Goal: Information Seeking & Learning: Learn about a topic

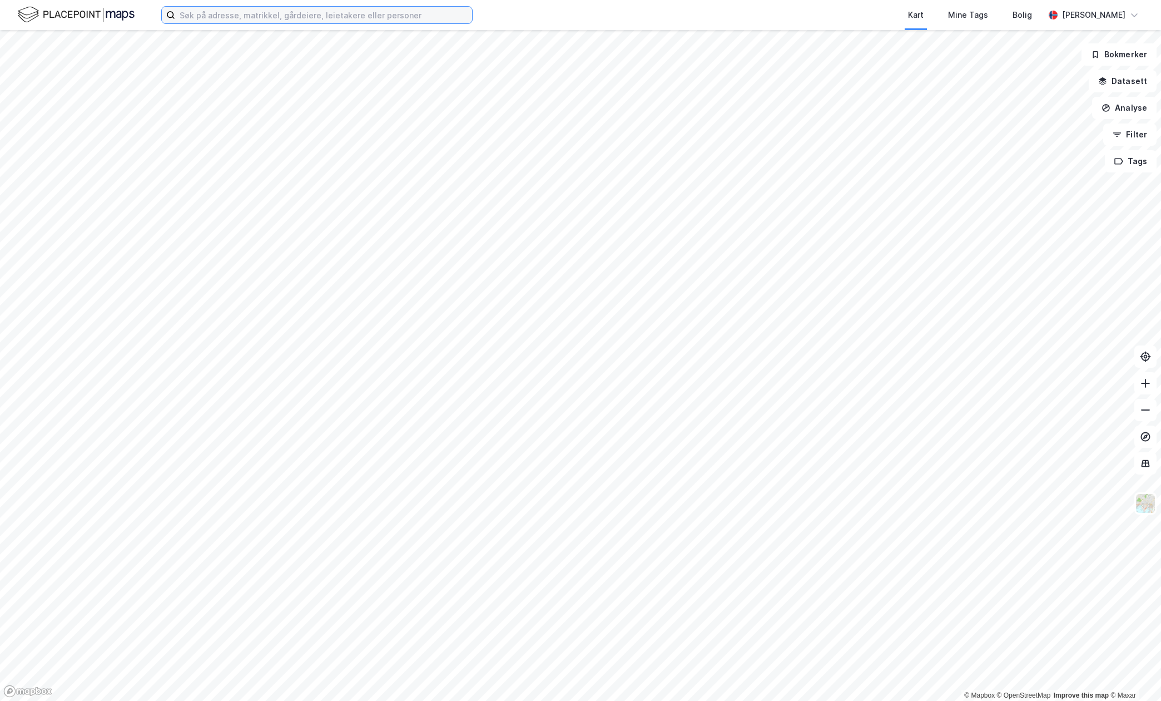
click at [363, 12] on input at bounding box center [323, 15] width 297 height 17
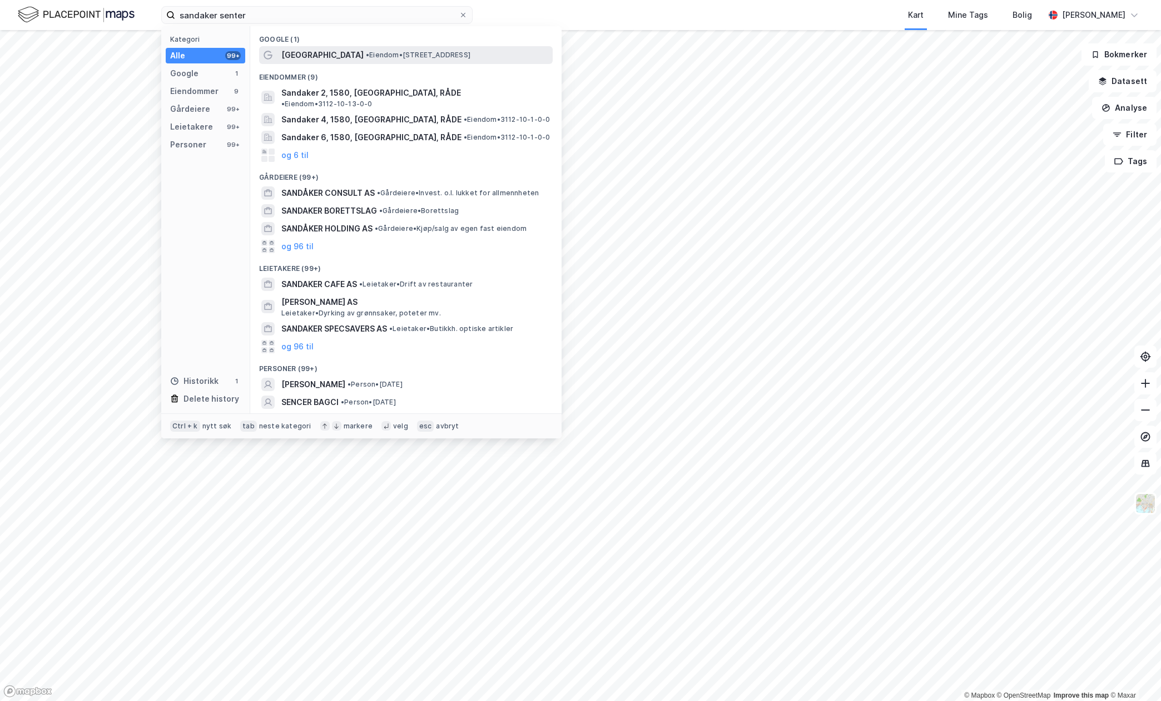
click at [335, 51] on span "[GEOGRAPHIC_DATA]" at bounding box center [322, 54] width 82 height 13
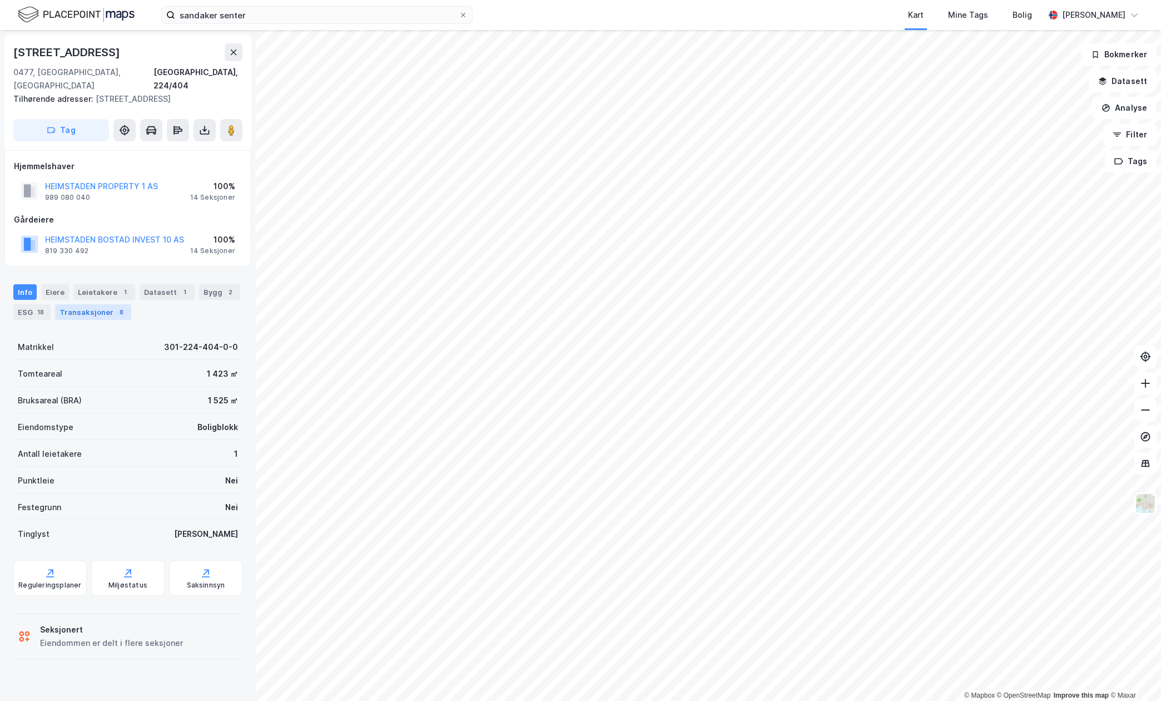
click at [108, 304] on div "Transaksjoner 8" at bounding box center [93, 312] width 76 height 16
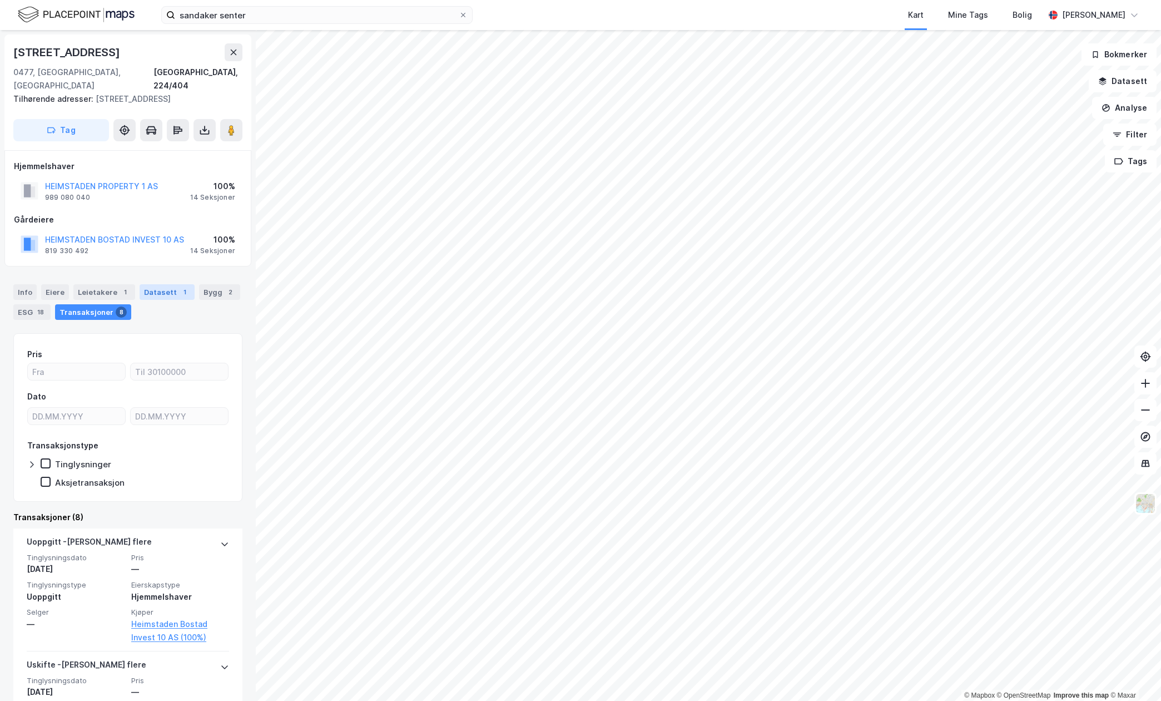
click at [166, 284] on div "Datasett 1" at bounding box center [167, 292] width 55 height 16
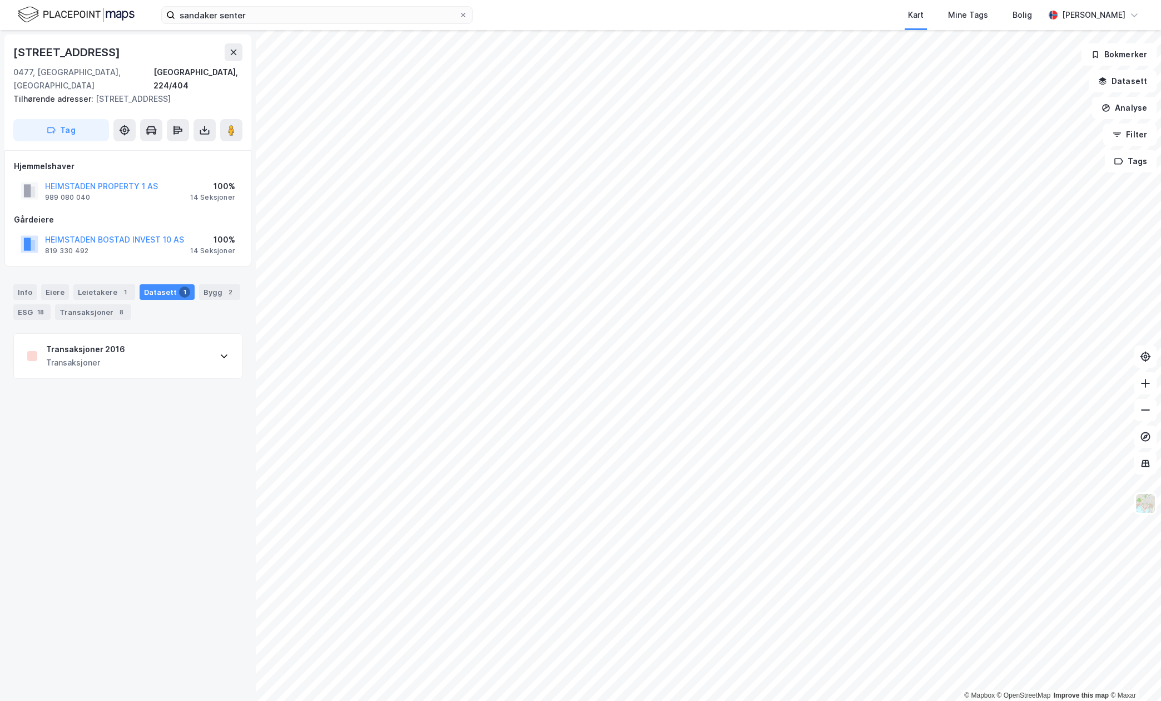
click at [170, 334] on div "Transaksjoner 2016 Transaksjoner" at bounding box center [128, 356] width 228 height 44
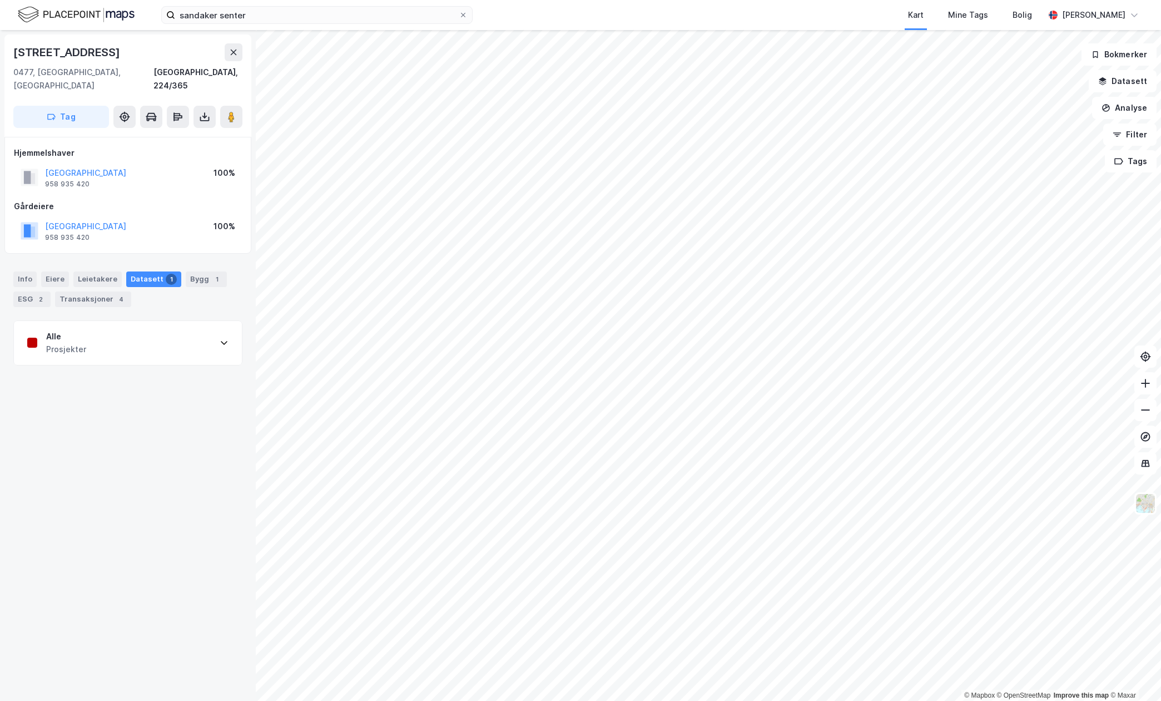
click at [137, 325] on div "Alle Prosjekter" at bounding box center [128, 343] width 228 height 44
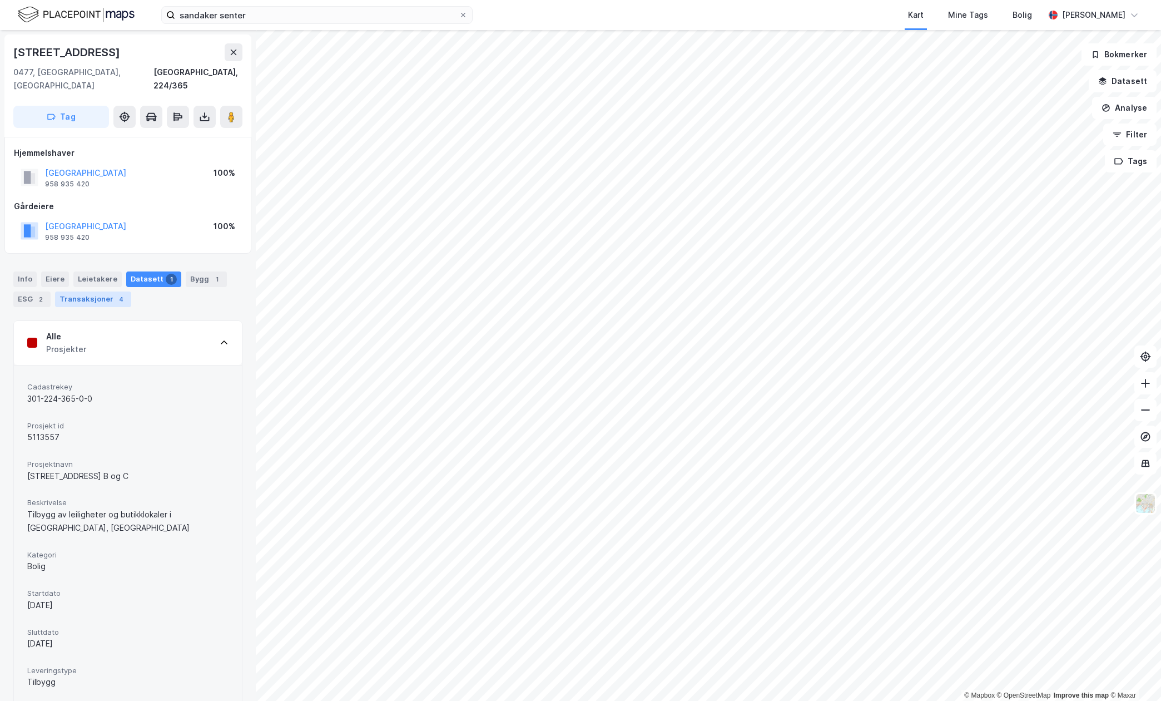
click at [121, 294] on div "4" at bounding box center [121, 299] width 11 height 11
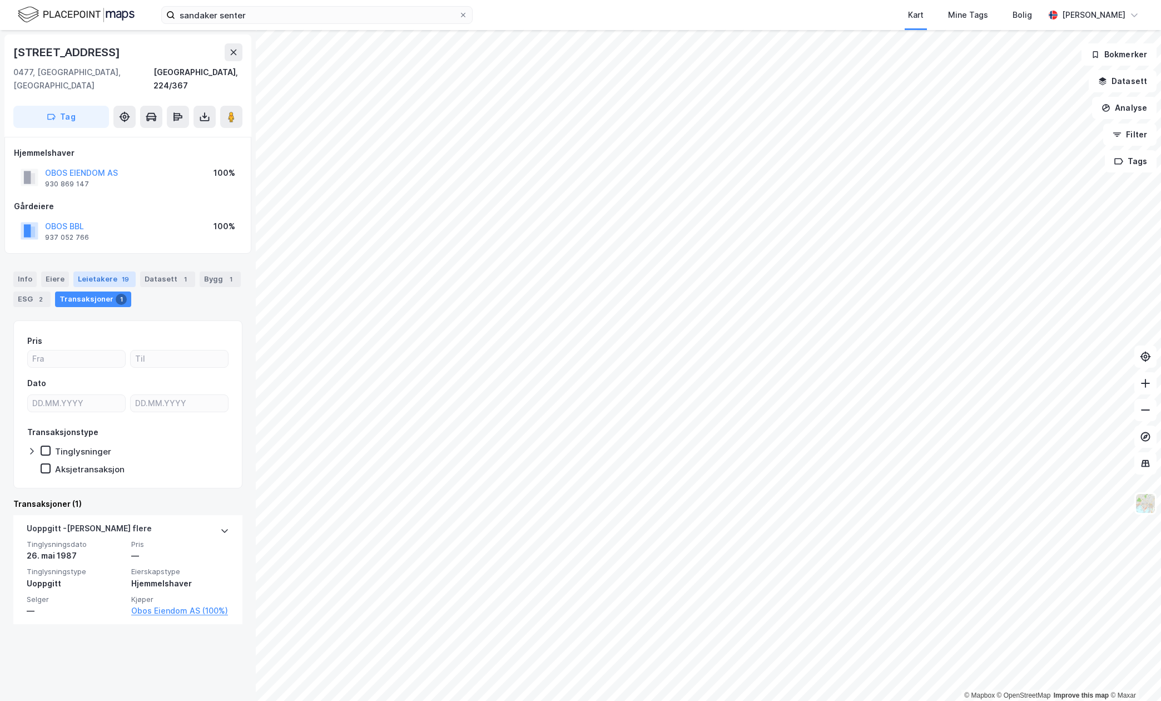
click at [103, 271] on div "Leietakere 19" at bounding box center [104, 279] width 62 height 16
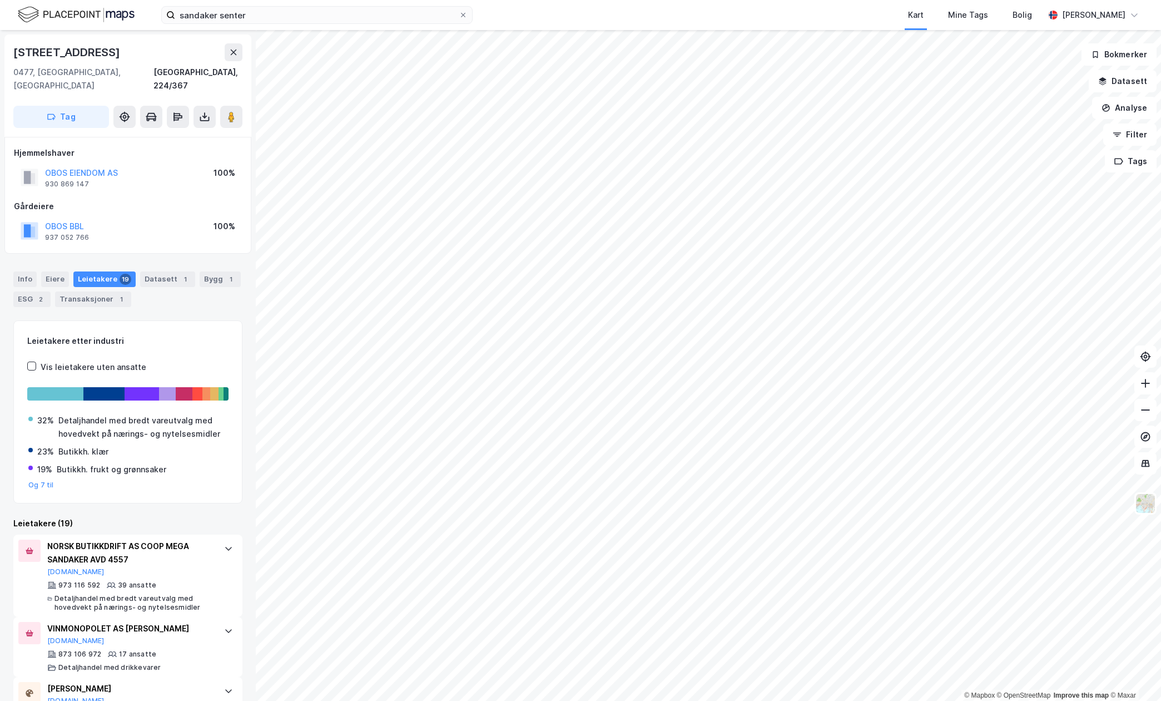
scroll to position [74, 0]
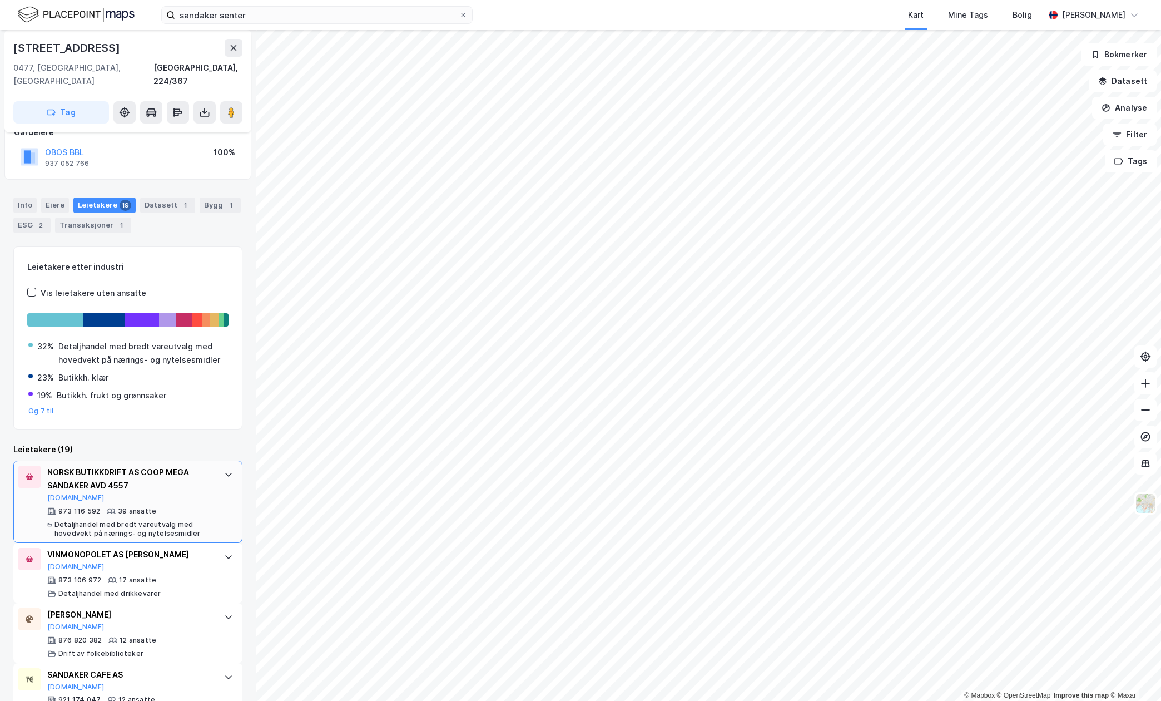
click at [140, 490] on div "NORSK BUTIKKDRIFT AS COOP MEGA SANDAKER AVD 4557 [DOMAIN_NAME] 973 116 592 39 a…" at bounding box center [130, 501] width 166 height 72
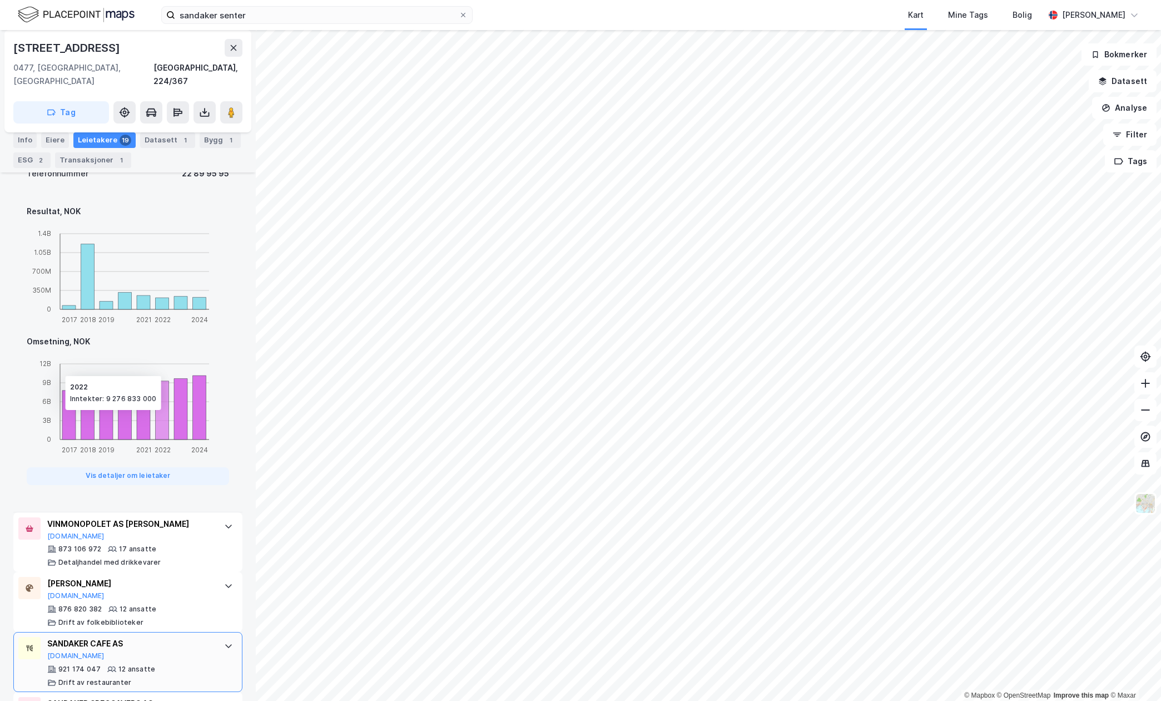
scroll to position [890, 0]
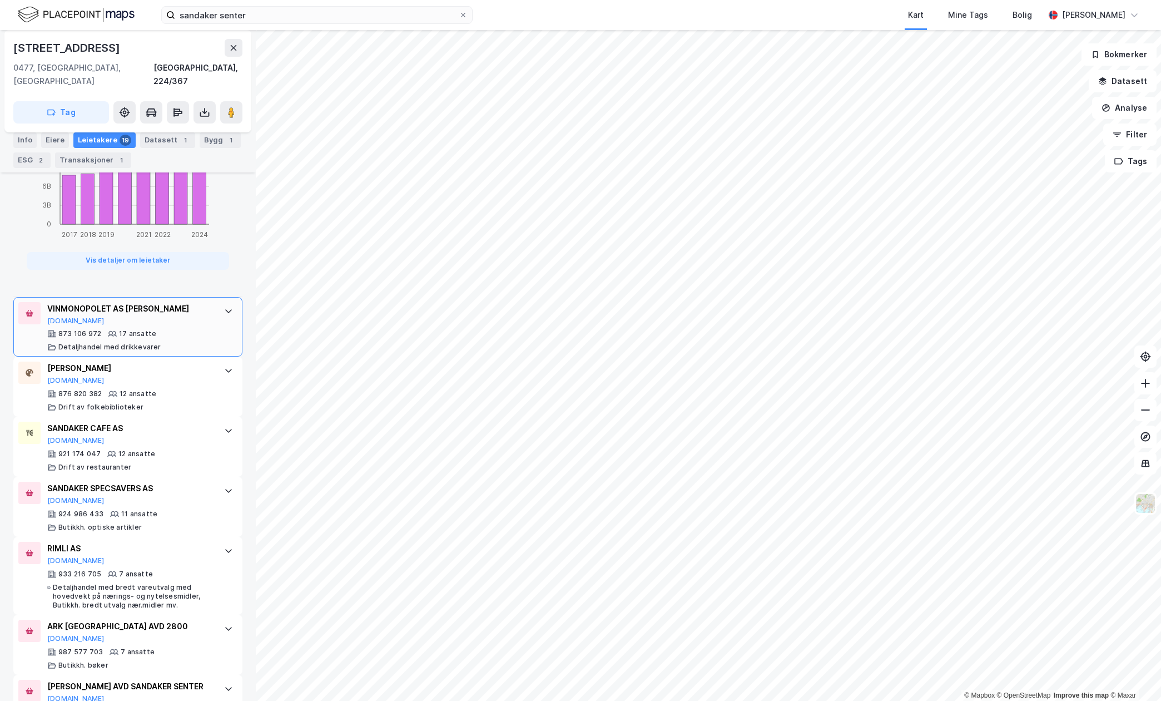
click at [197, 329] on div "873 106 972 17 ansatte Detaljhandel med drikkevarer" at bounding box center [130, 340] width 166 height 22
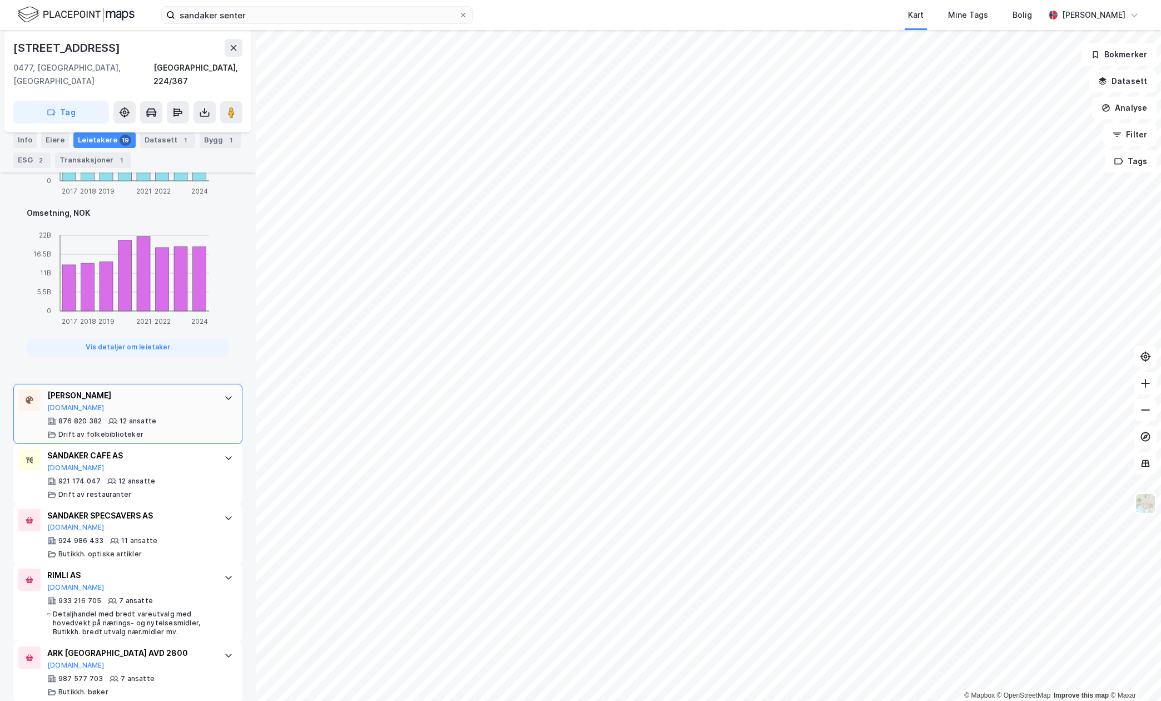
click at [188, 419] on div "876 820 382 12 ansatte Drift av folkebiblioteker" at bounding box center [130, 427] width 166 height 22
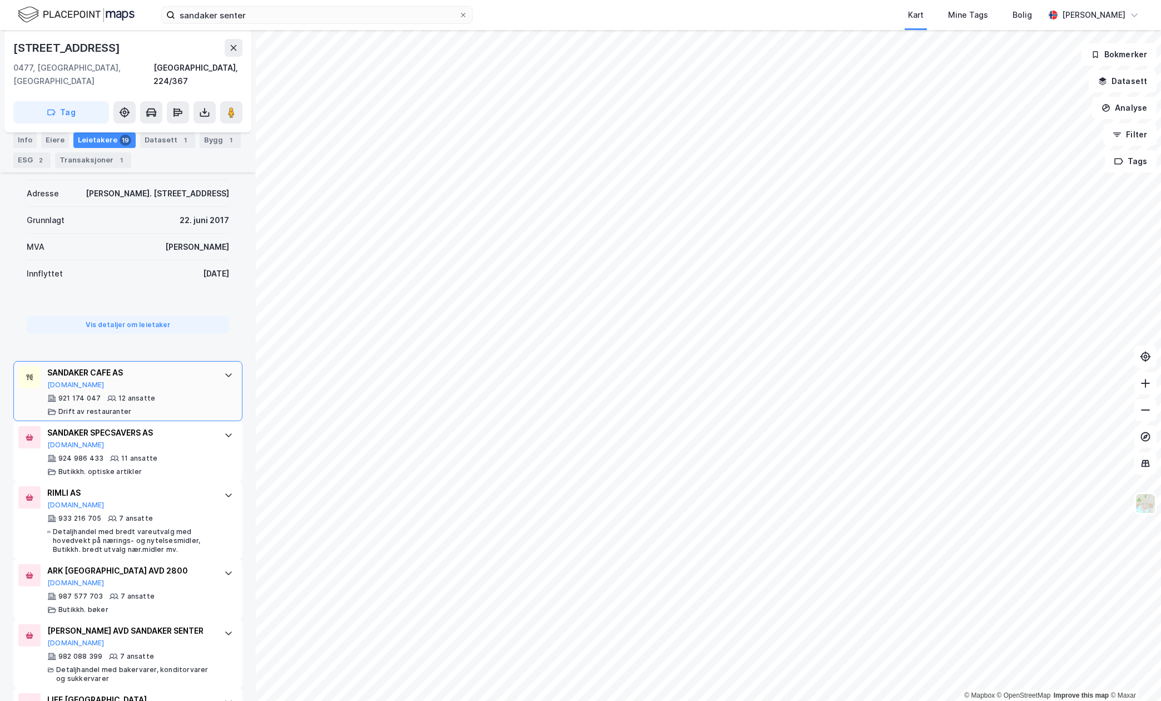
scroll to position [741, 0]
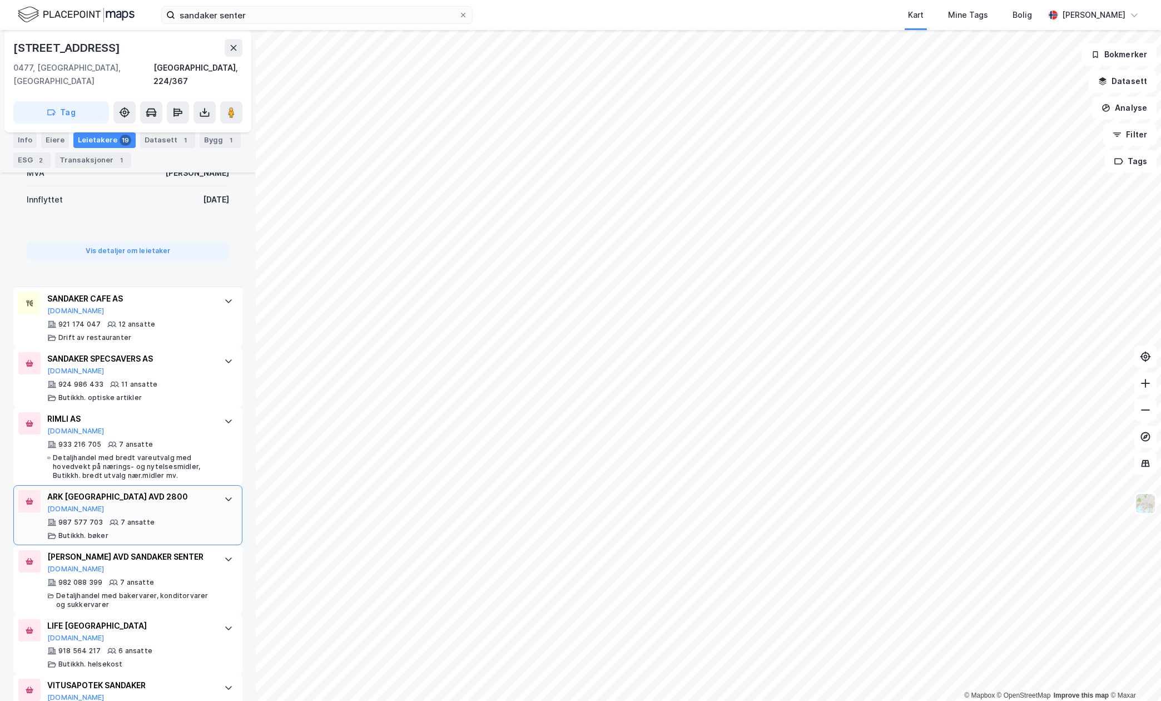
click at [194, 507] on div "ARK SANDAKER SENTER AVD 2800 [DOMAIN_NAME]" at bounding box center [130, 501] width 166 height 23
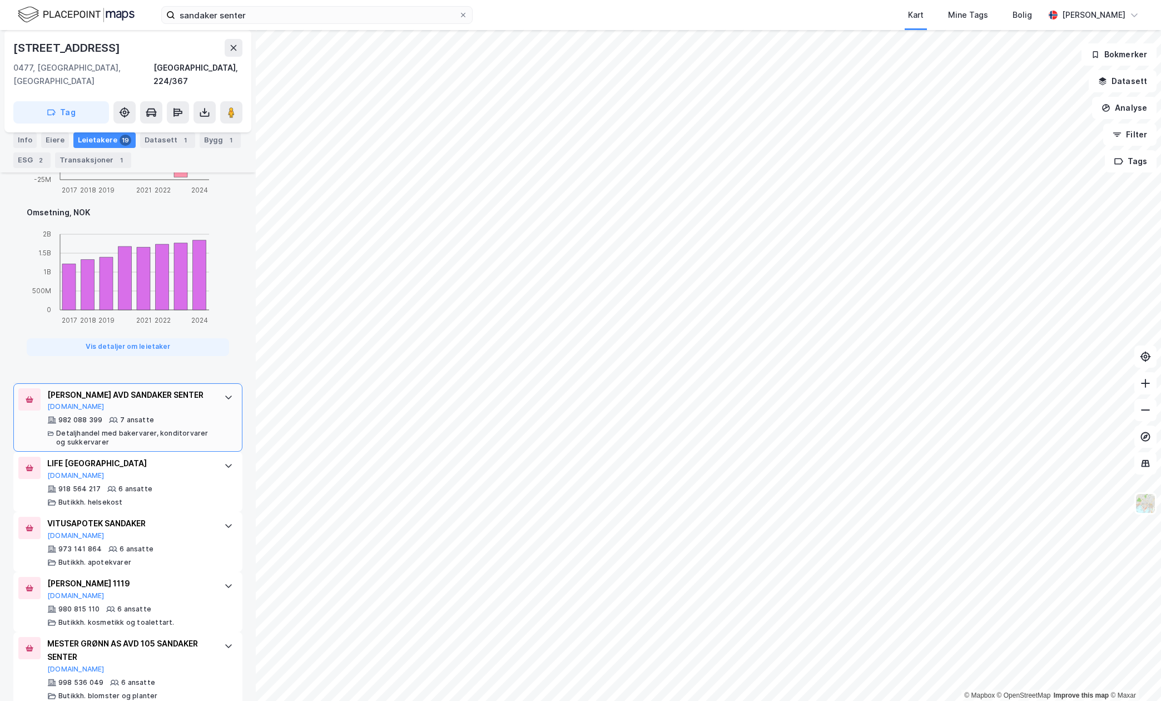
scroll to position [1186, 0]
click at [196, 418] on div "982 088 399 7 ansatte Detaljhandel med bakervarer, konditorvarer og sukkervarer" at bounding box center [130, 428] width 166 height 31
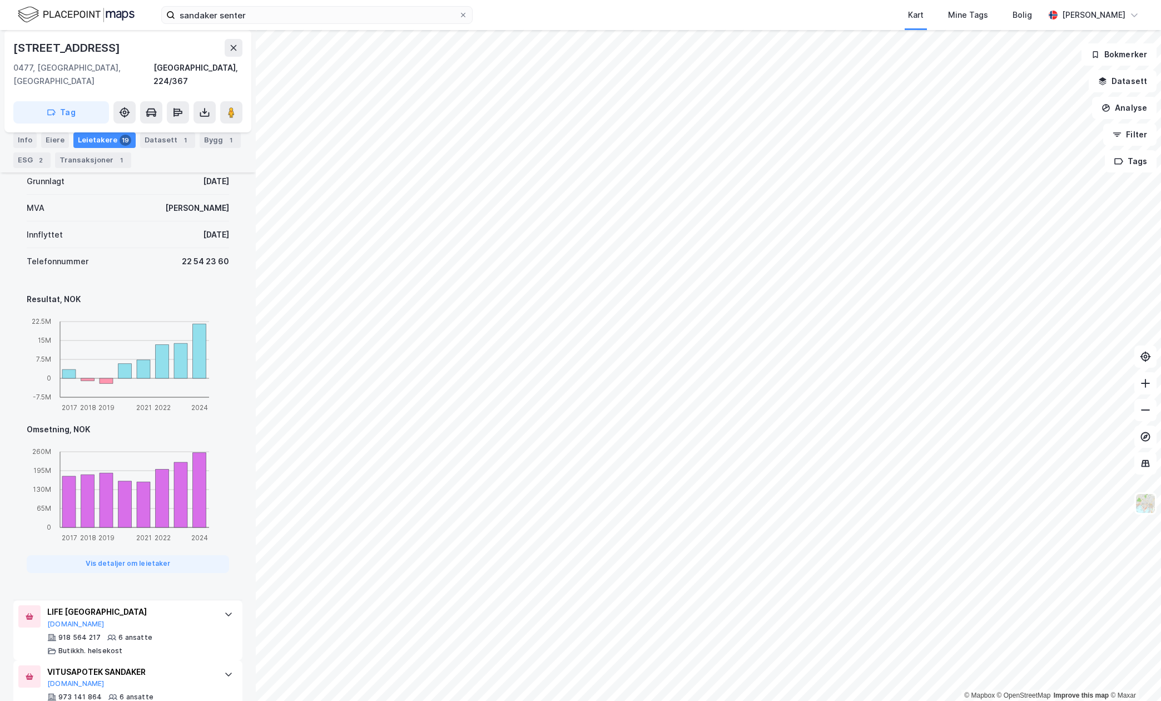
scroll to position [976, 0]
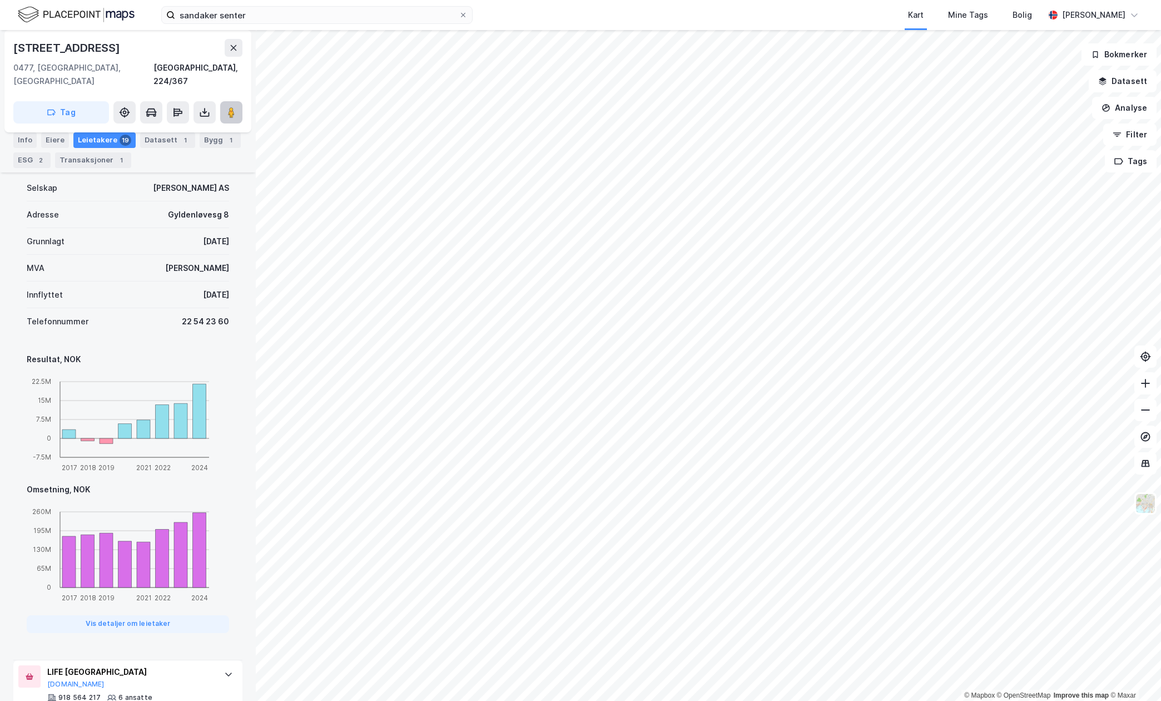
click at [230, 107] on image at bounding box center [231, 112] width 7 height 11
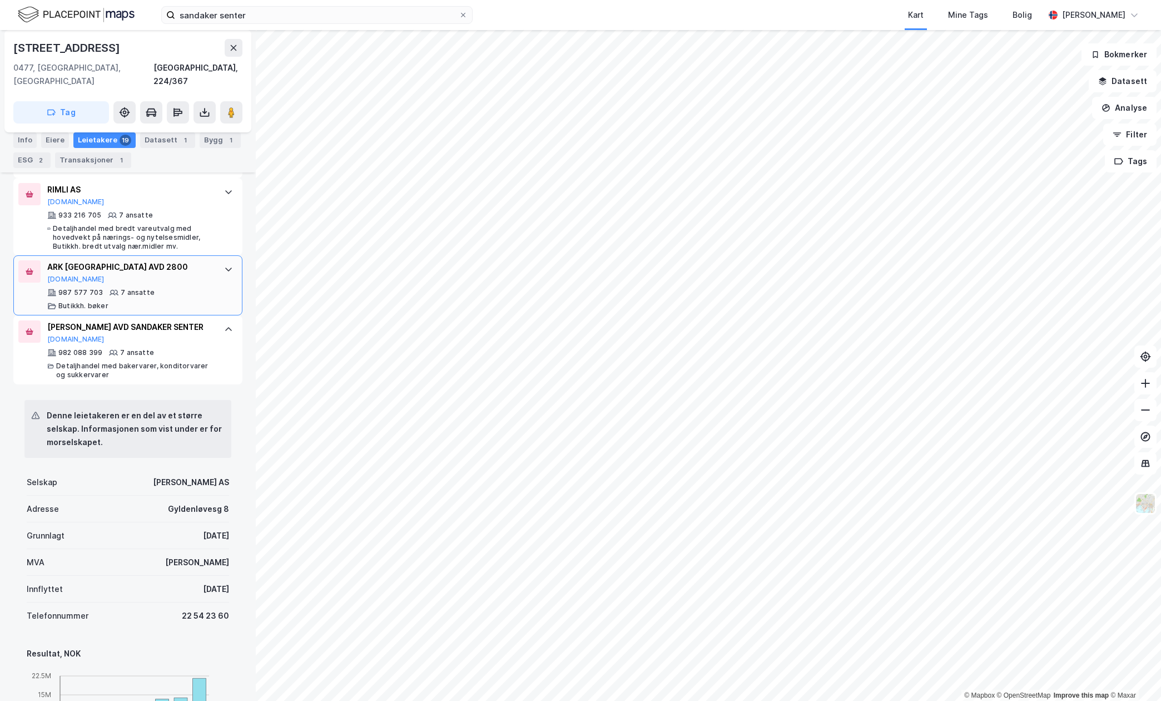
scroll to position [532, 0]
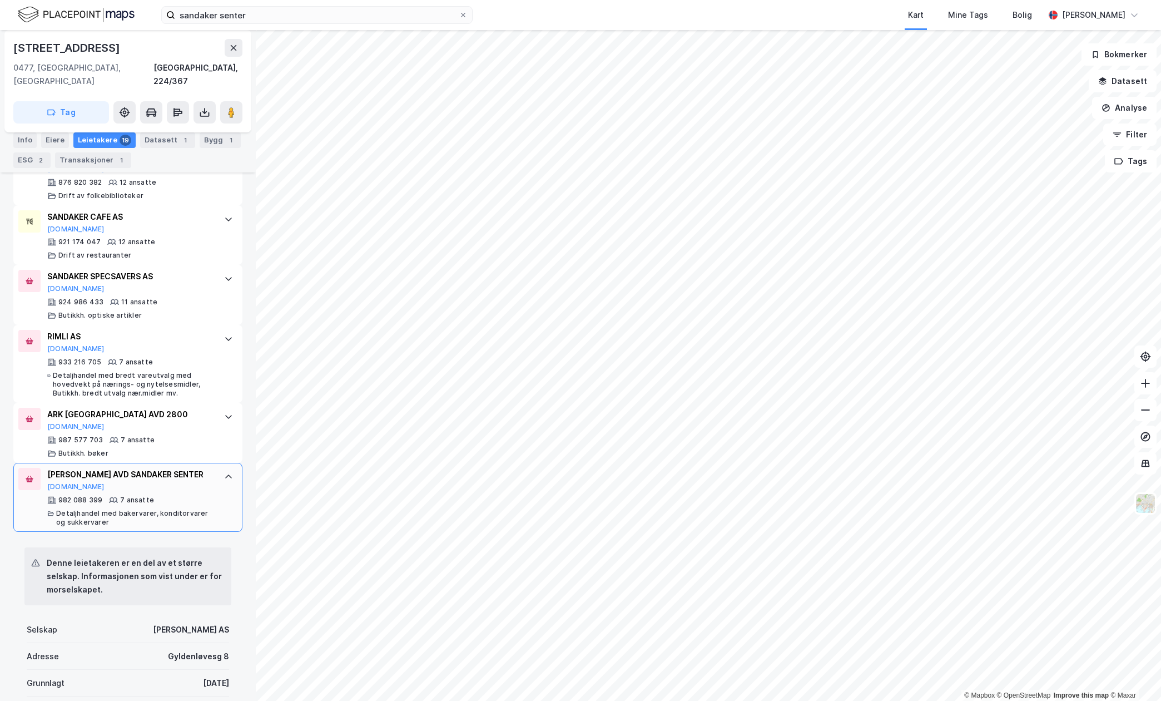
click at [208, 481] on div "[PERSON_NAME] AVD SANDAKER SENTER [DOMAIN_NAME] 982 088 399 7 ansatte Detaljhan…" at bounding box center [127, 497] width 229 height 69
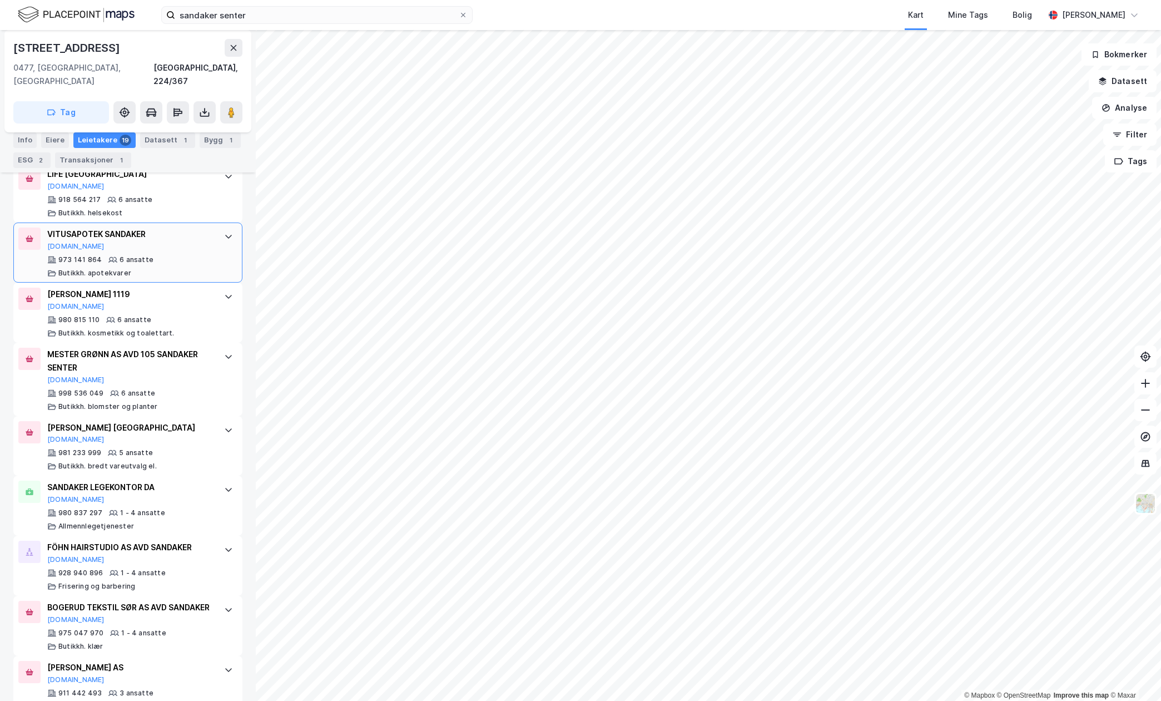
scroll to position [902, 0]
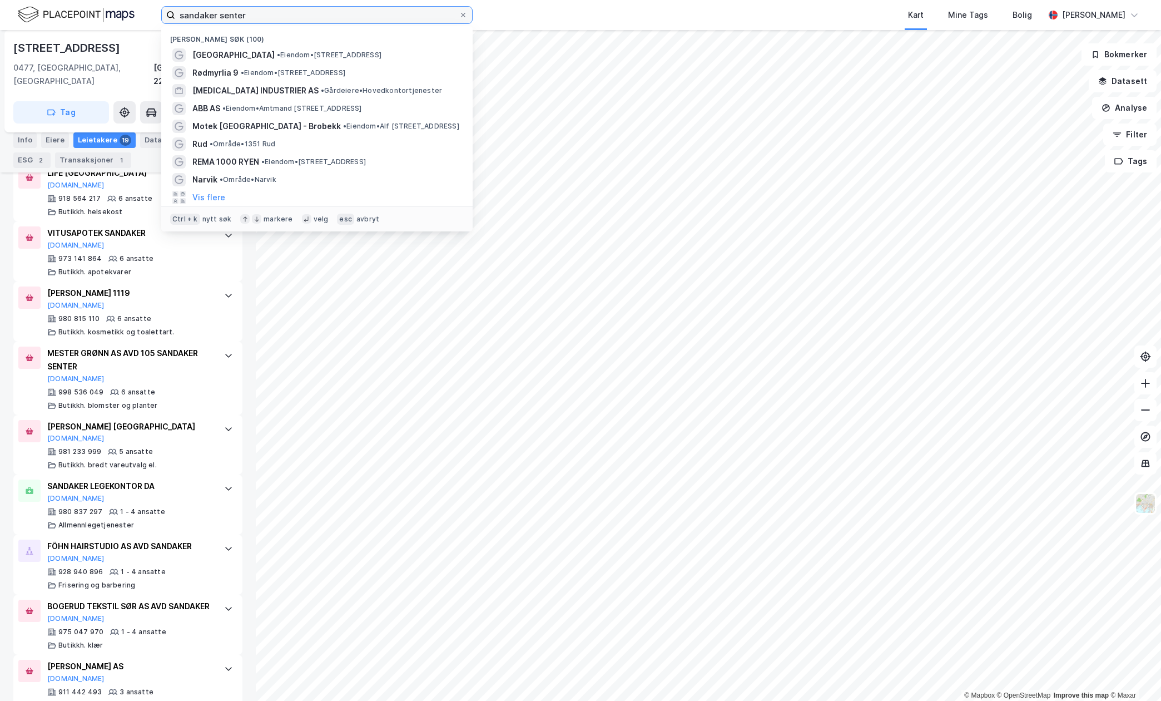
click at [373, 16] on input "sandaker senter" at bounding box center [317, 15] width 284 height 17
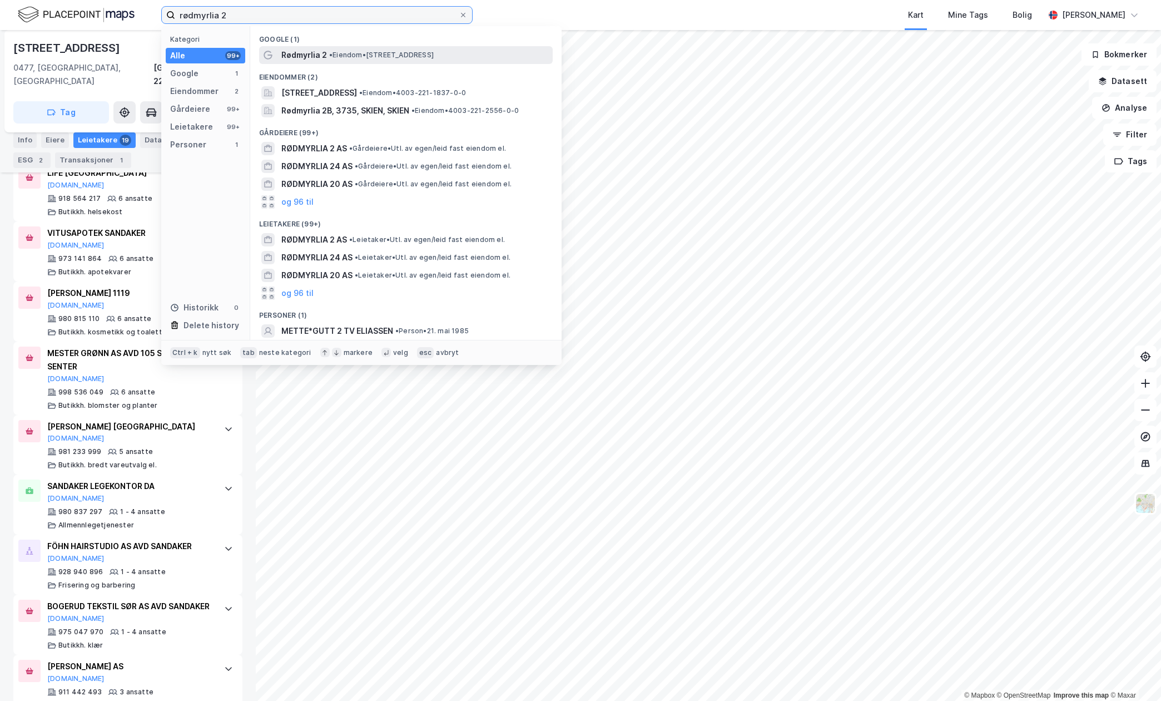
type input "rødmyrlia 2"
click at [353, 51] on span "• Eiendom • [STREET_ADDRESS]" at bounding box center [381, 55] width 105 height 9
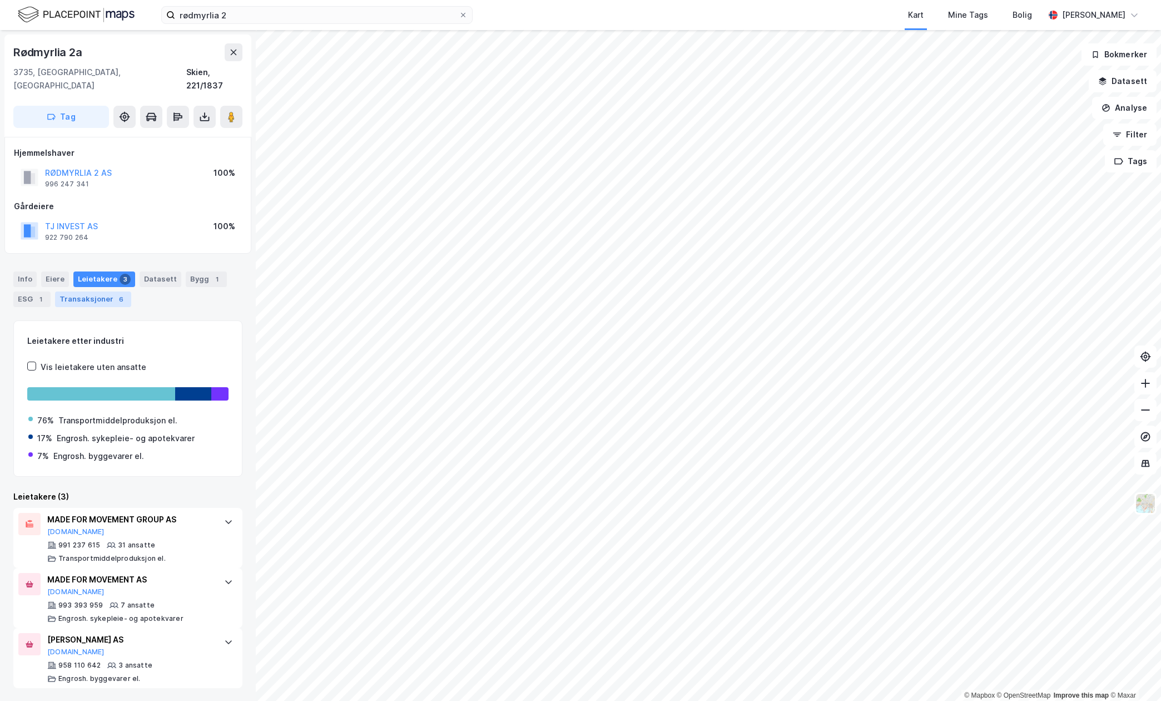
click at [98, 291] on div "Transaksjoner 6" at bounding box center [93, 299] width 76 height 16
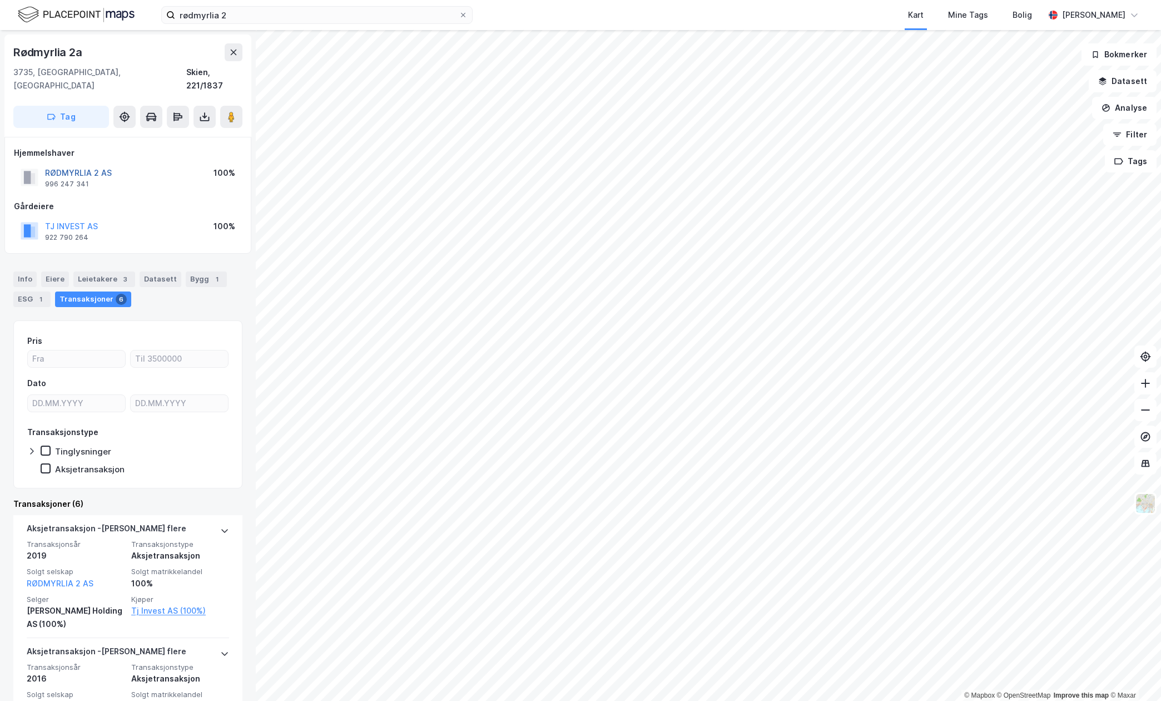
click at [0, 0] on button "RØDMYRLIA 2 AS" at bounding box center [0, 0] width 0 height 0
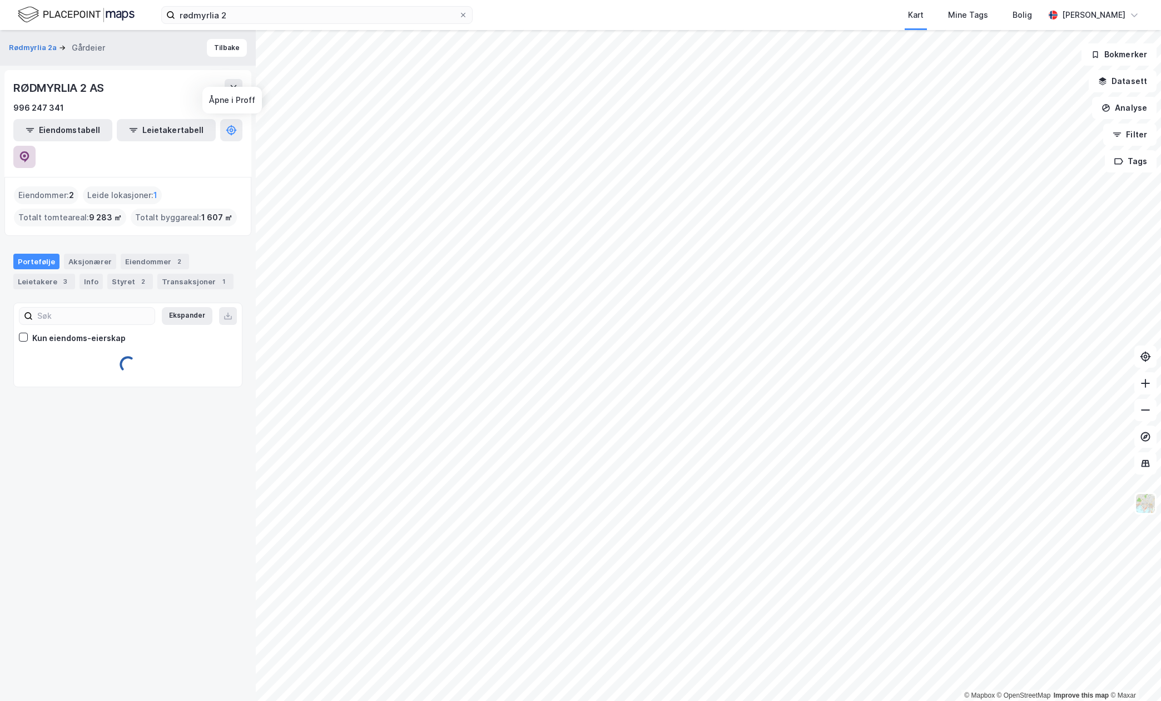
click at [29, 151] on icon at bounding box center [24, 156] width 9 height 11
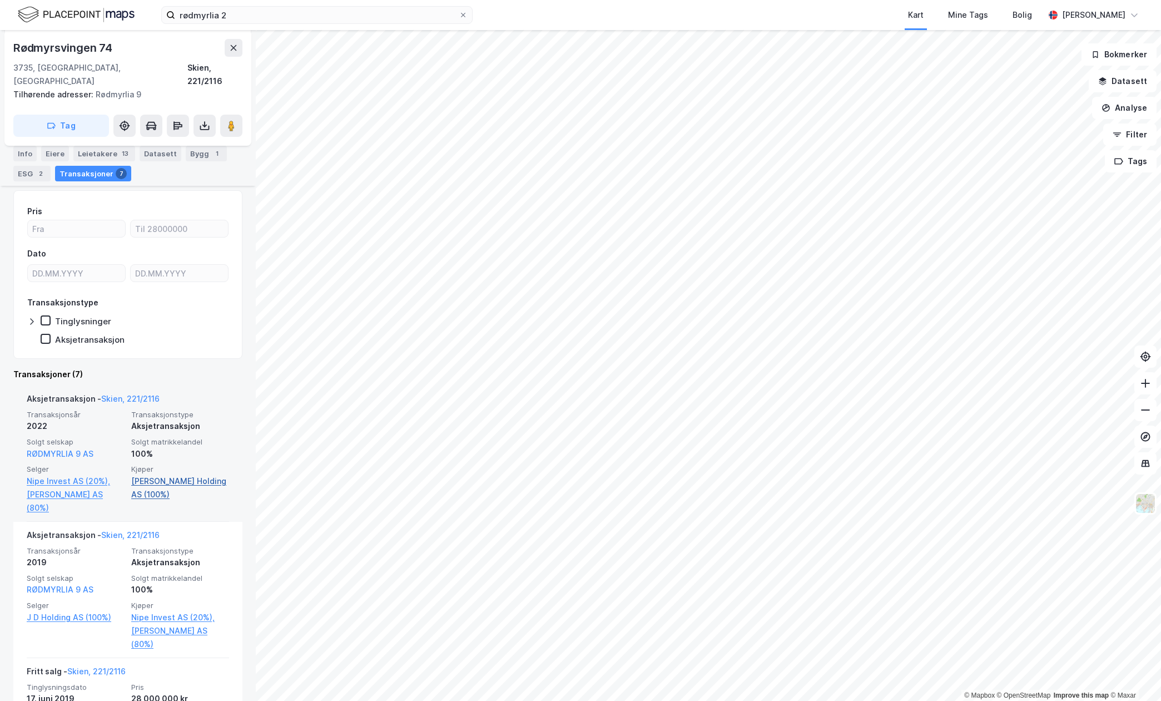
scroll to position [148, 0]
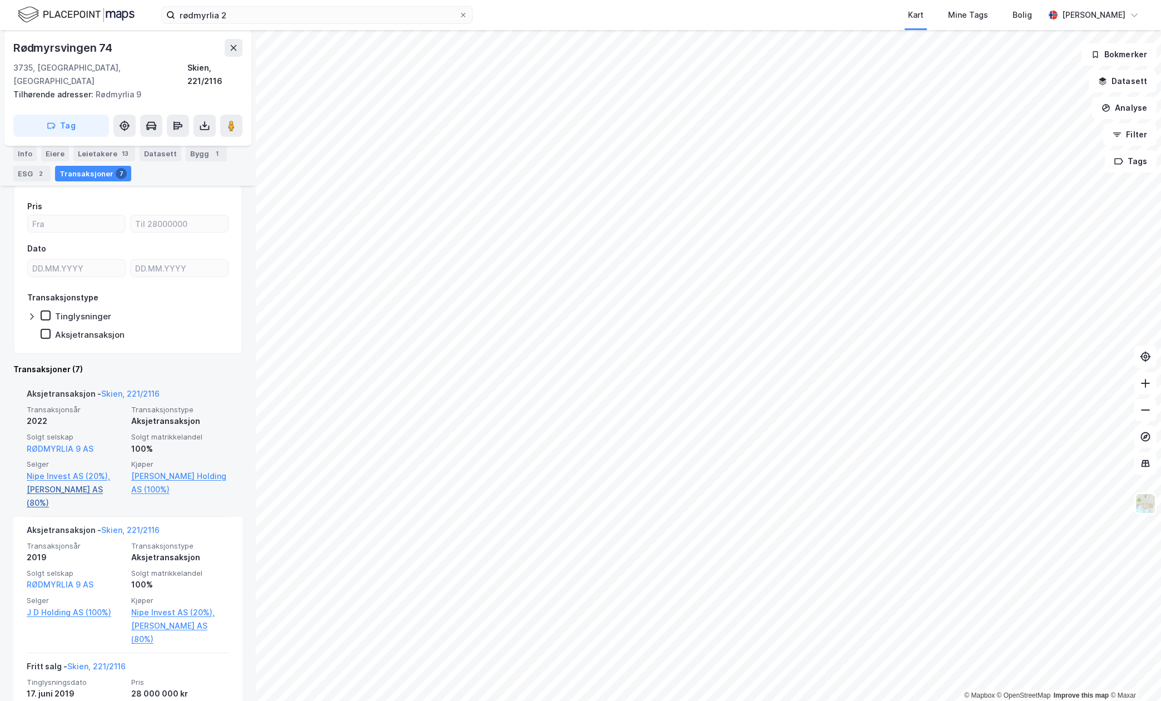
click at [75, 483] on link "[PERSON_NAME] AS (80%)" at bounding box center [76, 496] width 98 height 27
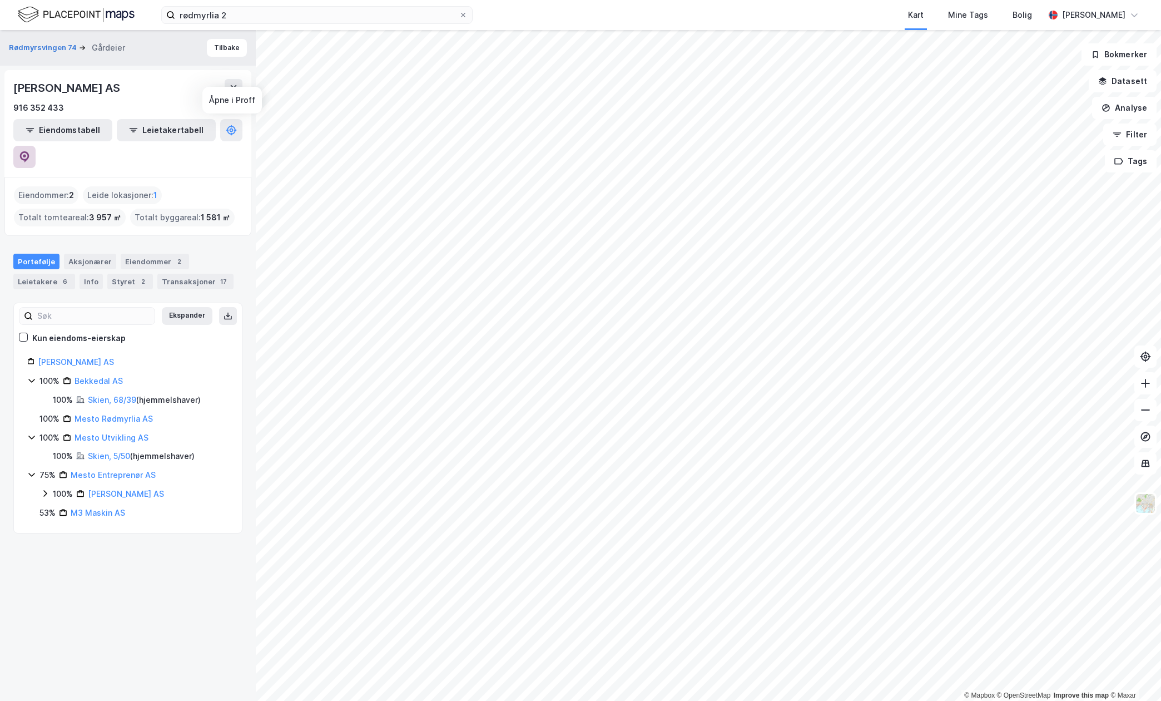
click at [36, 146] on button at bounding box center [24, 157] width 22 height 22
